Goal: Task Accomplishment & Management: Use online tool/utility

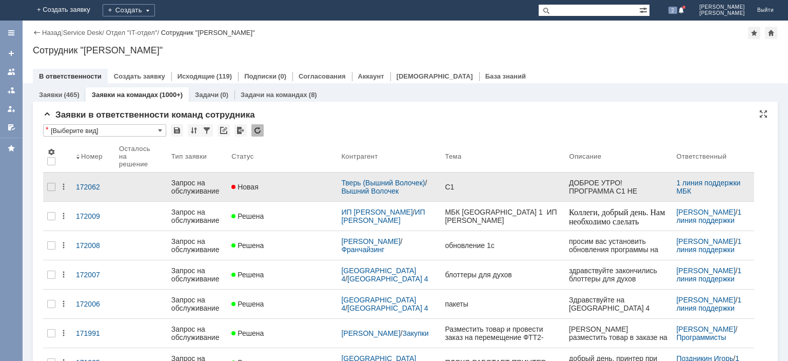
click at [204, 179] on div "Запрос на обслуживание" at bounding box center [197, 187] width 52 height 16
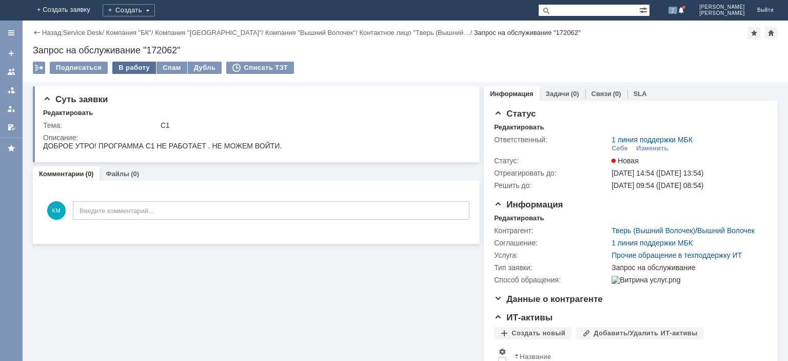
click at [133, 67] on div "В работу" at bounding box center [134, 68] width 44 height 12
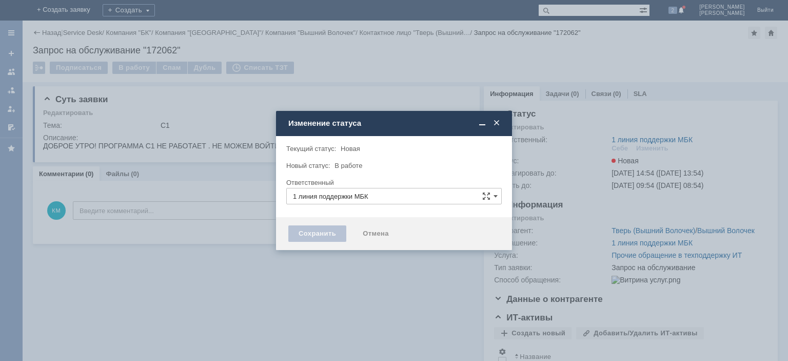
type input "[PERSON_NAME]"
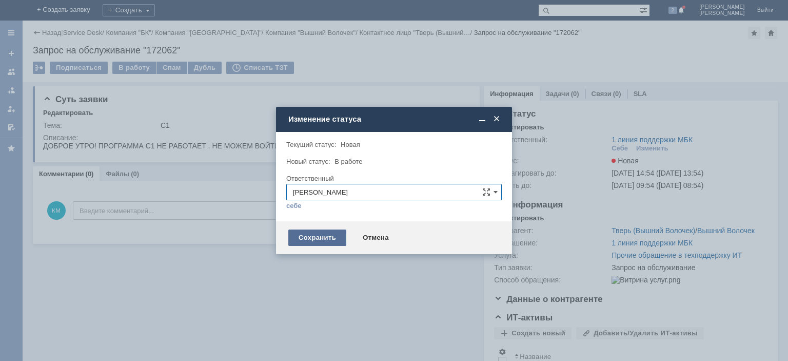
click at [301, 231] on div "Сохранить" at bounding box center [317, 237] width 58 height 16
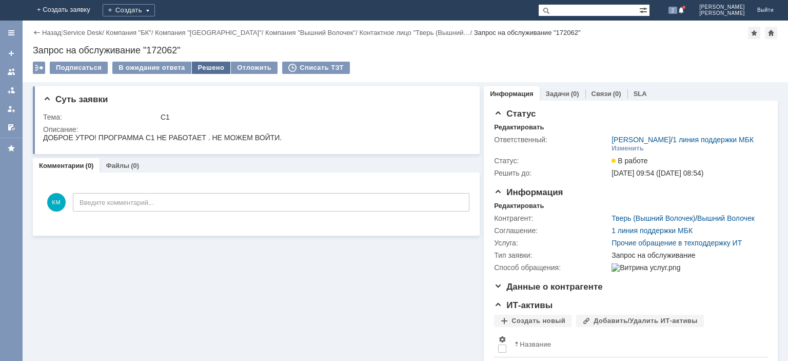
click at [212, 68] on div "Решено" at bounding box center [211, 68] width 39 height 12
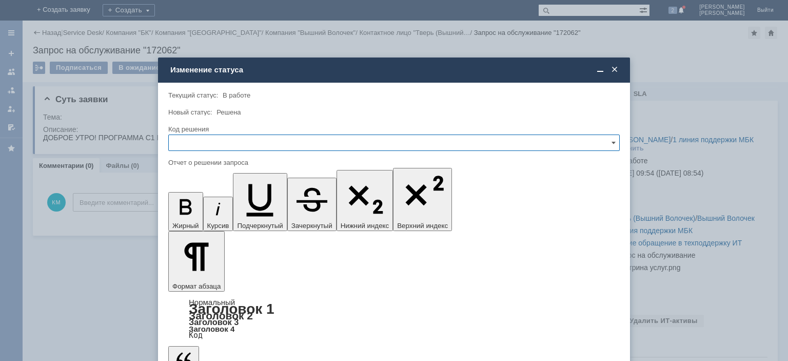
click at [210, 143] on input "text" at bounding box center [393, 142] width 451 height 16
drag, startPoint x: 192, startPoint y: 209, endPoint x: 21, endPoint y: 45, distance: 237.0
click at [192, 209] on span "Решено" at bounding box center [394, 212] width 438 height 8
type input "Решено"
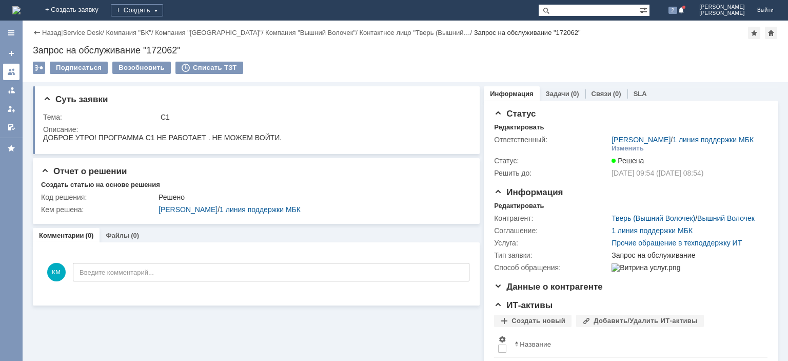
click at [14, 74] on div at bounding box center [11, 72] width 8 height 8
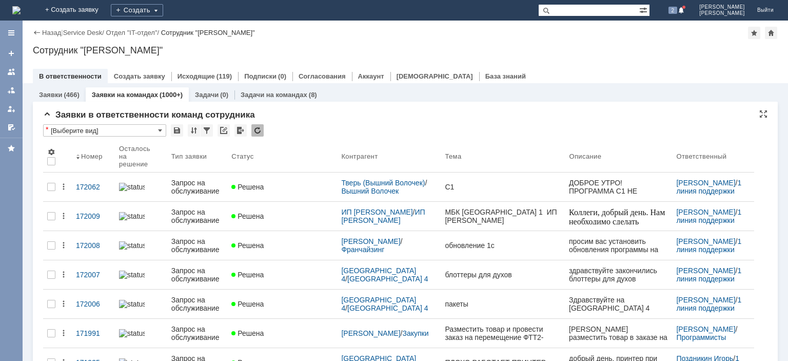
click at [260, 133] on div at bounding box center [257, 130] width 12 height 12
click at [255, 129] on div at bounding box center [257, 130] width 12 height 12
click at [254, 129] on div at bounding box center [257, 130] width 12 height 12
click at [255, 127] on div at bounding box center [257, 130] width 12 height 12
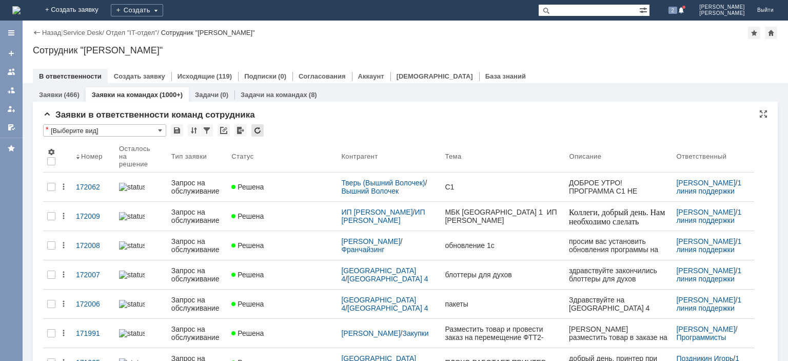
click at [258, 132] on div at bounding box center [257, 130] width 12 height 12
